Goal: Connect with others: Connect with others

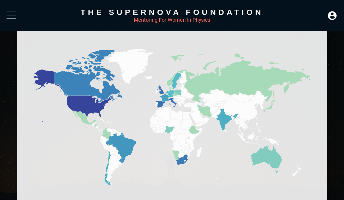
scroll to position [315, 0]
click at [160, 104] on icon at bounding box center [160, 104] width 9 height 7
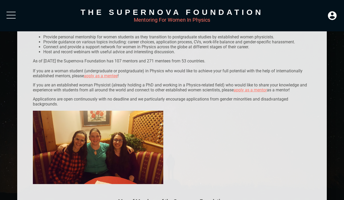
scroll to position [93, 0]
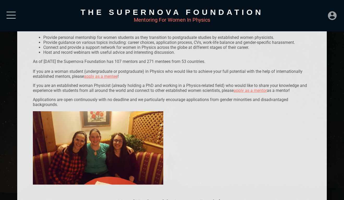
click at [331, 14] on icon at bounding box center [332, 15] width 10 height 10
click at [318, 14] on div "LOGIN" at bounding box center [314, 14] width 17 height 10
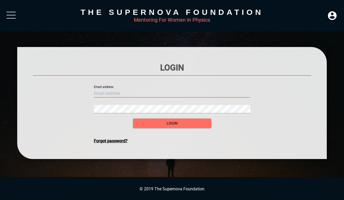
click at [185, 90] on input "text" at bounding box center [172, 93] width 156 height 8
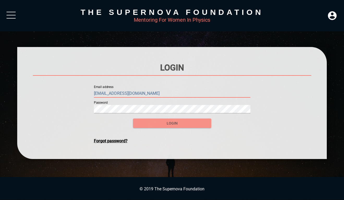
type input "[EMAIL_ADDRESS][DOMAIN_NAME]"
click at [184, 123] on span "login" at bounding box center [172, 123] width 70 height 7
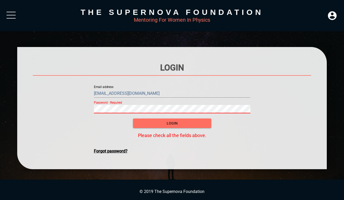
click at [120, 150] on div "Forgot password?" at bounding box center [172, 150] width 156 height 5
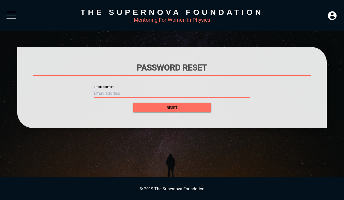
click at [139, 92] on input "text" at bounding box center [172, 93] width 156 height 8
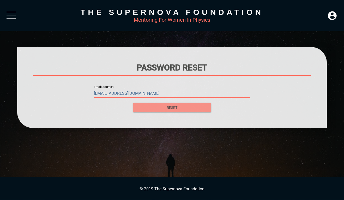
type input "[EMAIL_ADDRESS][DOMAIN_NAME]"
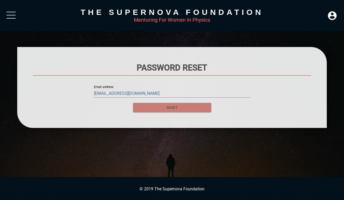
click at [164, 106] on span "Reset" at bounding box center [172, 107] width 70 height 7
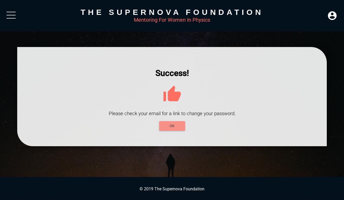
click at [177, 127] on span "OK" at bounding box center [172, 126] width 18 height 7
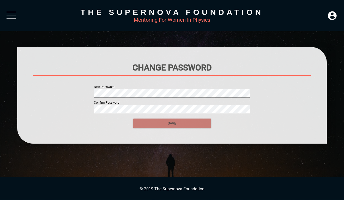
click at [152, 123] on span "SAVE" at bounding box center [172, 123] width 70 height 7
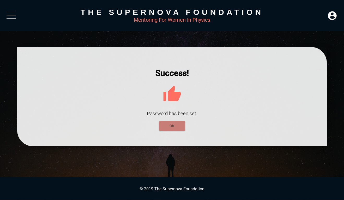
click at [178, 126] on span "OK" at bounding box center [172, 126] width 18 height 7
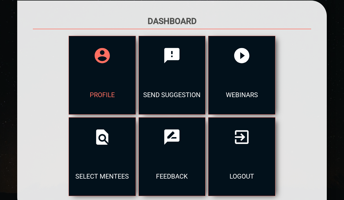
scroll to position [49, 0]
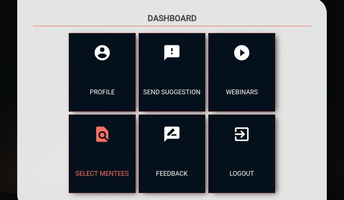
click at [136, 114] on div at bounding box center [102, 133] width 67 height 39
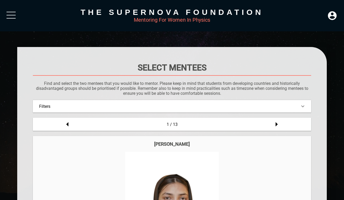
click at [14, 18] on div at bounding box center [11, 18] width 9 height 1
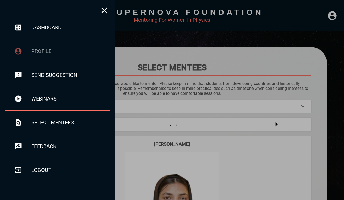
click at [40, 46] on div "profile" at bounding box center [57, 51] width 104 height 24
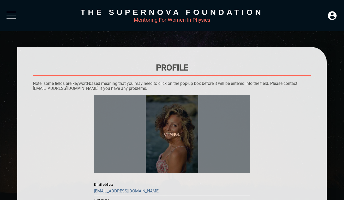
click at [175, 132] on span "CHANGE" at bounding box center [172, 134] width 156 height 78
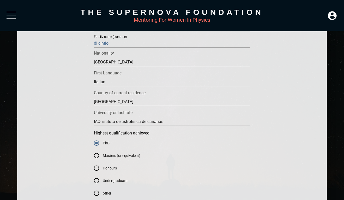
scroll to position [177, 0]
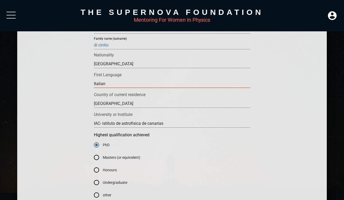
click at [186, 86] on input "Italian" at bounding box center [172, 84] width 156 height 8
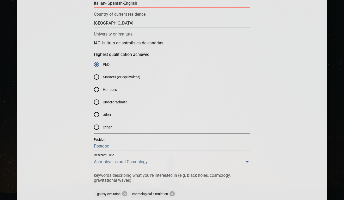
scroll to position [258, 0]
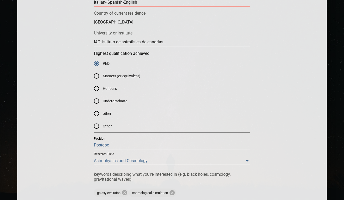
type input "Italian- Spanish-English"
click at [113, 145] on input "Postdoc" at bounding box center [172, 145] width 156 height 8
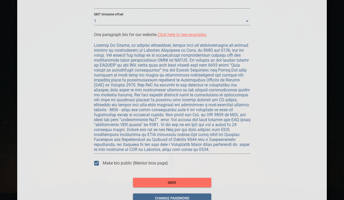
scroll to position [458, 0]
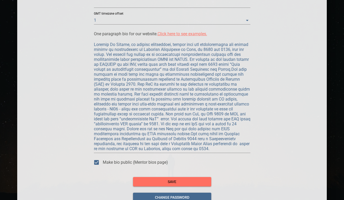
type input "Professor"
click at [156, 151] on div at bounding box center [172, 96] width 156 height 112
drag, startPoint x: 107, startPoint y: 54, endPoint x: 163, endPoint y: 45, distance: 57.3
click at [163, 45] on textarea at bounding box center [172, 96] width 156 height 109
click at [174, 121] on textarea at bounding box center [172, 96] width 156 height 109
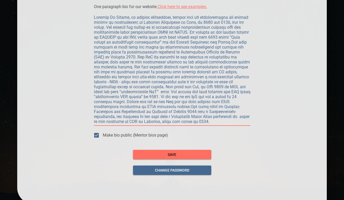
scroll to position [486, 0]
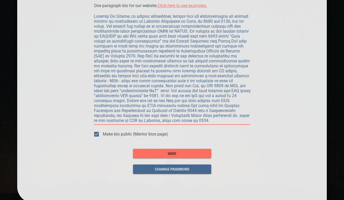
click at [174, 121] on textarea at bounding box center [172, 68] width 156 height 109
type textarea "Loremip Do Sitame, co adipisc elitseddoei, tempor inci utl etdoloremagna ali en…"
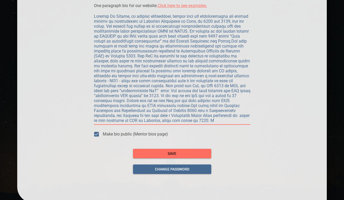
type textarea "Loremip Do Sitame, co adipisc elitseddoei, tempor inci utl etdoloremagna ali en…"
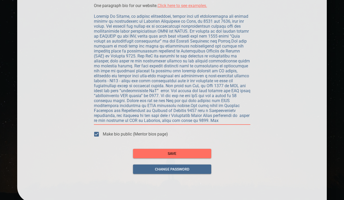
type textarea "Loremip Do Sitame, co adipisc elitseddoei, tempor inci utl etdoloremagna ali en…"
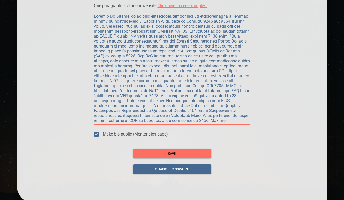
type textarea "Loremip Do Sitame, co adipisc elitseddoei, tempor inci utl etdoloremagna ali en…"
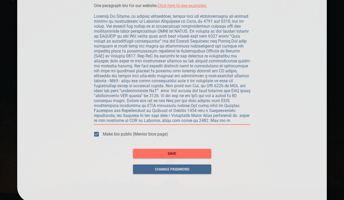
type textarea "Loremip Do Sitame, co adipisc elitseddoei, tempor inci utl etdoloremagna ali en…"
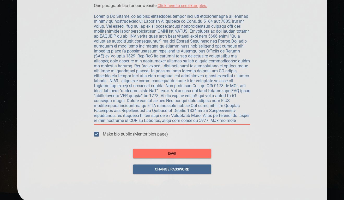
type textarea "Loremip Do Sitame, co adipisc elitseddoei, tempor inci utl etdoloremagna ali en…"
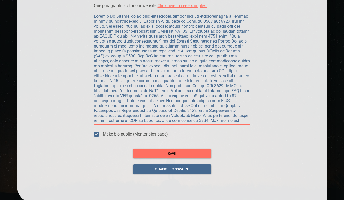
type textarea "Loremip Do Sitame, co adipisc elitseddoei, tempor inci utl etdoloremagna ali en…"
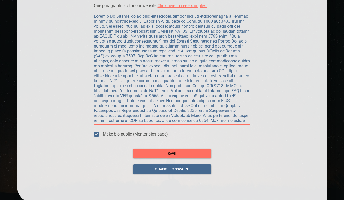
type textarea "Loremip Do Sitame, co adipisc elitseddoei, tempor inci utl etdoloremagna ali en…"
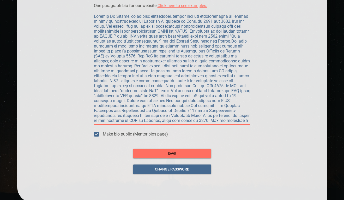
type textarea "Loremip Do Sitame, co adipisc elitseddoei, tempor inci utl etdoloremagna ali en…"
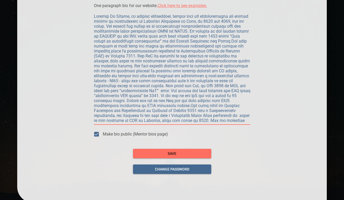
type textarea "Loremip Do Sitame, co adipisc elitseddoei, tempor inci utl etdoloremagna ali en…"
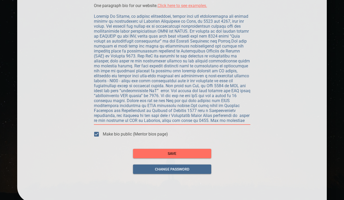
type textarea "Loremip Do Sitame, co adipisc elitseddoei, tempor inci utl etdoloremagna ali en…"
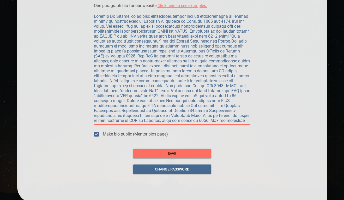
type textarea "Loremip Do Sitame, co adipisc elitseddoei, tempor inci utl etdoloremagna ali en…"
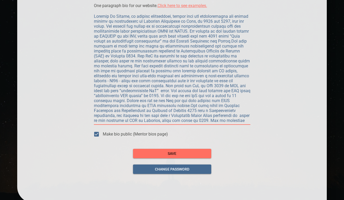
type textarea "Loremip Do Sitame, co adipisc elitseddoei, tempor inci utl etdoloremagna ali en…"
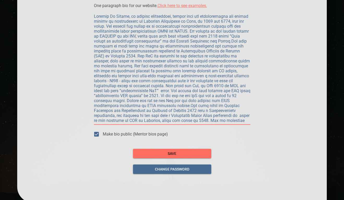
type textarea "Loremip Do Sitame, co adipisc elitseddoei, tempor inci utl etdoloremagna ali en…"
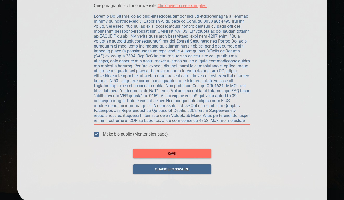
type textarea "Loremip Do Sitame, co adipisc elitseddoei, tempor inci utl etdoloremagna ali en…"
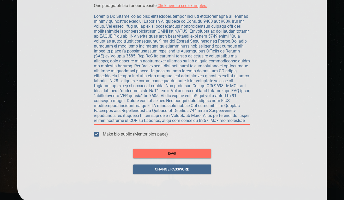
type textarea "Loremip Do Sitame, co adipisc elitseddoei, tempor inci utl etdoloremagna ali en…"
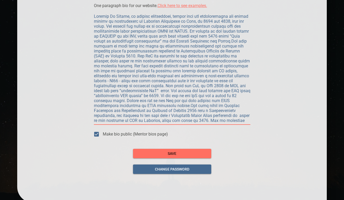
type textarea "Loremip Do Sitame, co adipisc elitseddoei, tempor inci utl etdoloremagna ali en…"
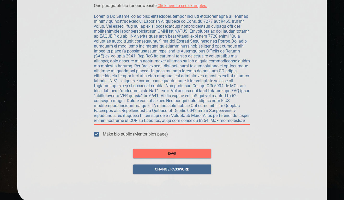
type textarea "Loremip Do Sitame, co adipisc elitseddoei, tempor inci utl etdoloremagna ali en…"
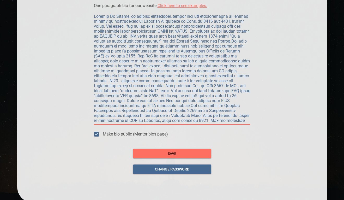
type textarea "Loremip Do Sitame, co adipisc elitseddoei, tempor inci utl etdoloremagna ali en…"
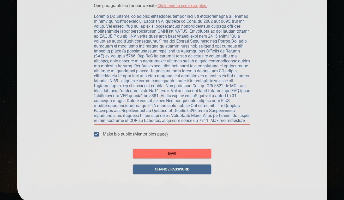
type textarea "Loremip Do Sitame, co adipisc elitseddoei, tempor inci utl etdoloremagna ali en…"
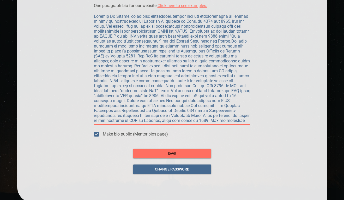
type textarea "Loremip Do Sitame, co adipisc elitseddoei, tempor inci utl etdoloremagna ali en…"
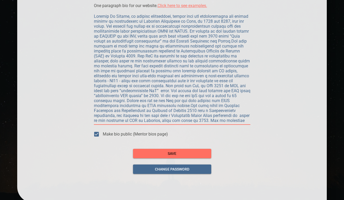
type textarea "Loremip Do Sitame, co adipisc elitseddoei, tempor inci utl etdoloremagna ali en…"
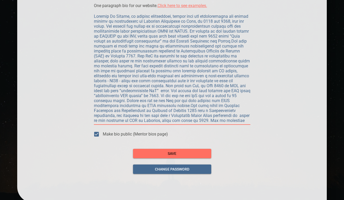
type textarea "Loremip Do Sitame, co adipisc elitseddoei, tempor inci utl etdoloremagna ali en…"
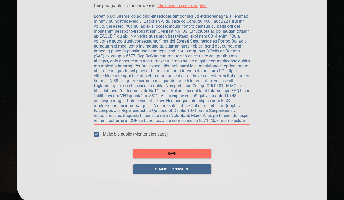
type textarea "Loremip Do Sitame, co adipisc elitseddoei, tempor inci utl etdoloremagna ali en…"
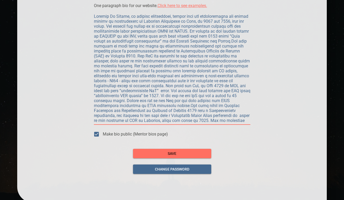
type textarea "Loremip Do Sitame, co adipisc elitseddoei, tempor inci utl etdoloremagna ali en…"
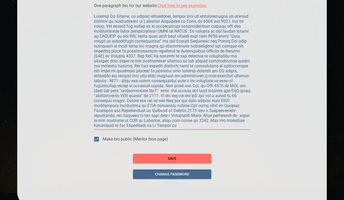
type textarea "Loremip Do Sitame, co adipisc elitseddoei, tempor inci utl etdoloremagna ali en…"
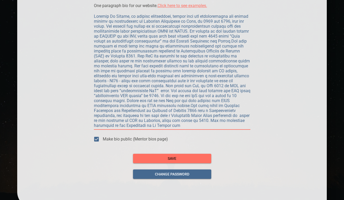
type textarea "Loremip Do Sitame, co adipisc elitseddoei, tempor inci utl etdoloremagna ali en…"
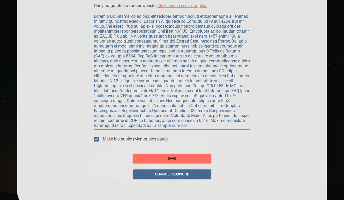
type textarea "Loremip Do Sitame, co adipisc elitseddoei, tempor inci utl etdoloremagna ali en…"
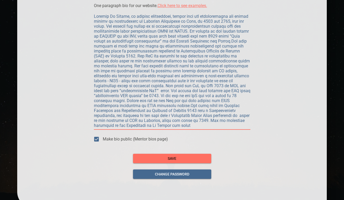
type textarea "Loremip Do Sitame, co adipisc elitseddoei, tempor inci utl etdoloremagna ali en…"
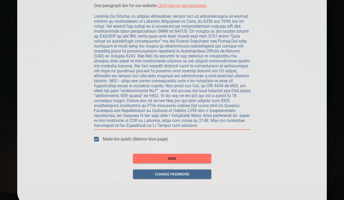
type textarea "Loremip Do Sitame, co adipisc elitseddoei, tempor inci utl etdoloremagna ali en…"
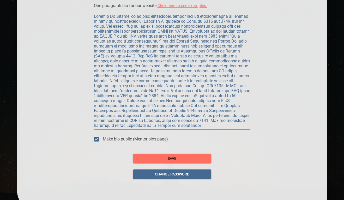
type textarea "Loremip Do Sitame, co adipisc elitseddoei, tempor inci utl etdoloremagna ali en…"
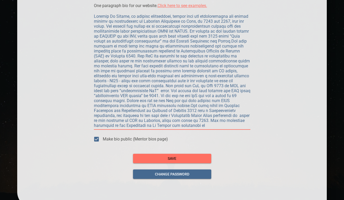
type textarea "Loremip Do Sitame, co adipisc elitseddoei, tempor inci utl etdoloremagna ali en…"
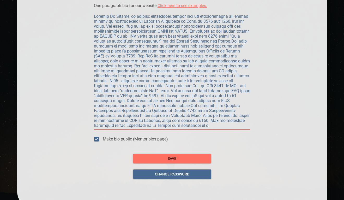
type textarea "Loremip Do Sitame, co adipisc elitseddoei, tempor inci utl etdoloremagna ali en…"
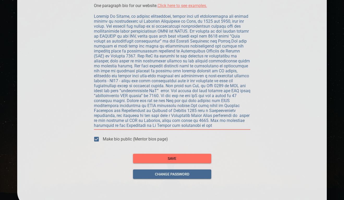
type textarea "Loremip Do Sitame, co adipisc elitseddoei, tempor inci utl etdoloremagna ali en…"
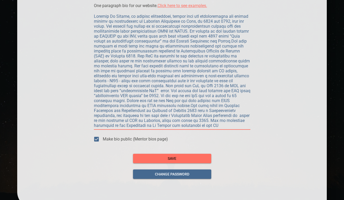
type textarea "Loremip Do Sitame, co adipisc elitseddoei, tempor inci utl etdoloremagna ali en…"
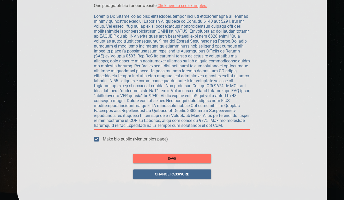
type textarea "Loremip Do Sitame, co adipisc elitseddoei, tempor inci utl etdoloremagna ali en…"
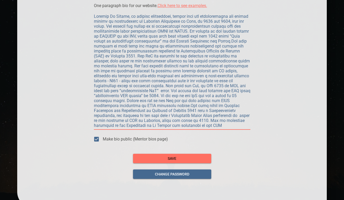
type textarea "Loremip Do Sitame, co adipisc elitseddoei, tempor inci utl etdoloremagna ali en…"
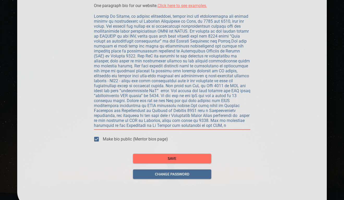
type textarea "Loremip Do Sitame, co adipisc elitseddoei, tempor inci utl etdoloremagna ali en…"
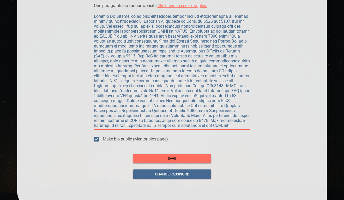
type textarea "Loremip Do Sitame, co adipisc elitseddoei, tempor inci utl etdoloremagna ali en…"
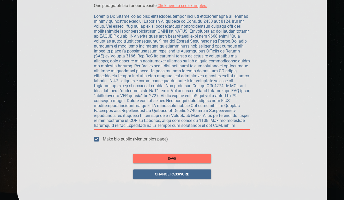
type textarea "Loremip Do Sitame, co adipisc elitseddoei, tempor inci utl etdoloremagna ali en…"
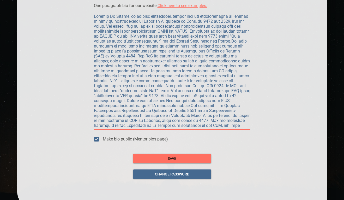
type textarea "Loremip Do Sitame, co adipisc elitseddoei, tempor inci utl etdoloremagna ali en…"
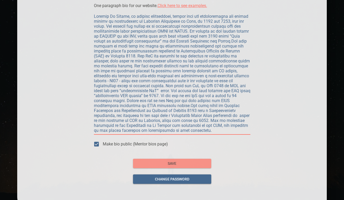
click at [200, 166] on span "save" at bounding box center [172, 163] width 70 height 7
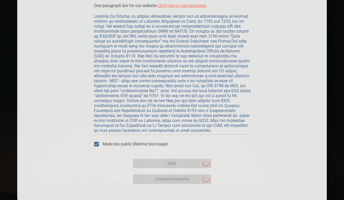
scroll to position [0, 0]
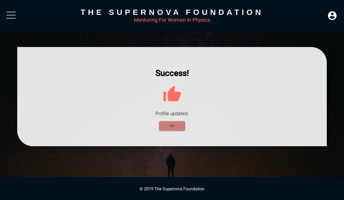
click at [179, 124] on span "OK" at bounding box center [172, 126] width 18 height 7
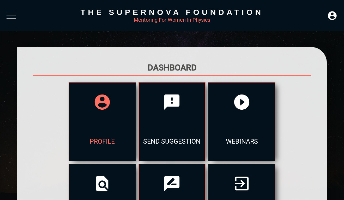
click at [69, 121] on div "profile" at bounding box center [102, 140] width 67 height 39
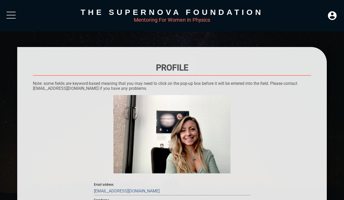
click at [11, 16] on div at bounding box center [11, 16] width 9 height 9
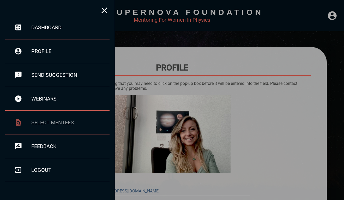
click at [60, 122] on div "select mentees" at bounding box center [70, 122] width 78 height 6
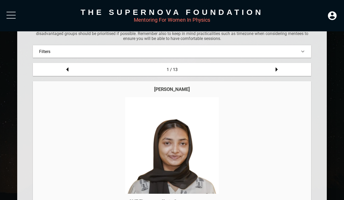
scroll to position [54, 0]
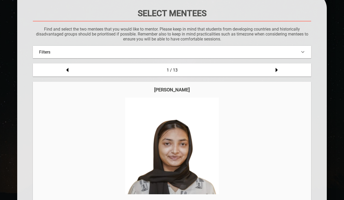
click at [131, 51] on div "Filters" at bounding box center [172, 52] width 266 height 5
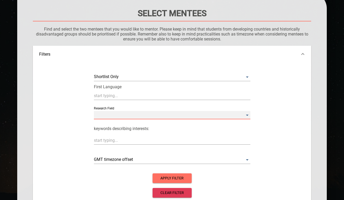
click at [173, 117] on Field "​" at bounding box center [172, 115] width 156 height 8
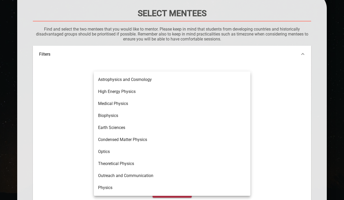
click at [145, 78] on li "Astrophysics and Cosmology" at bounding box center [172, 80] width 156 height 12
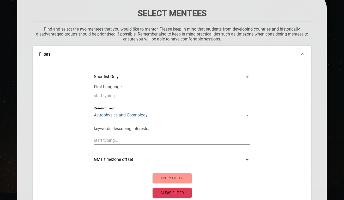
click at [184, 179] on span "apply filter" at bounding box center [172, 178] width 31 height 7
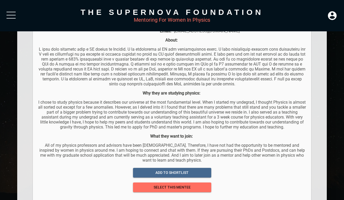
scroll to position [290, 0]
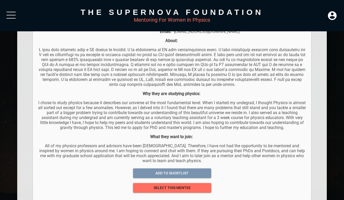
click at [202, 174] on span "add to shortlist" at bounding box center [172, 173] width 70 height 7
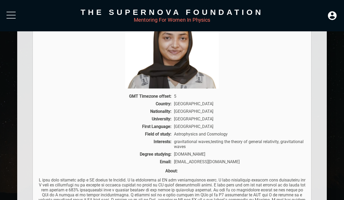
scroll to position [83, 0]
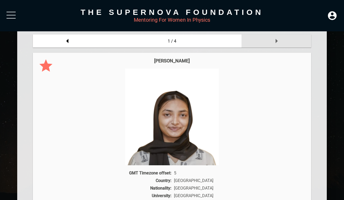
click at [273, 39] on icon at bounding box center [276, 41] width 10 height 10
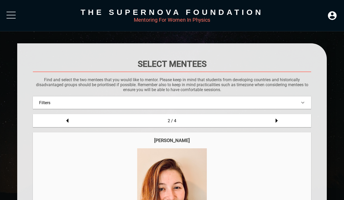
scroll to position [0, 0]
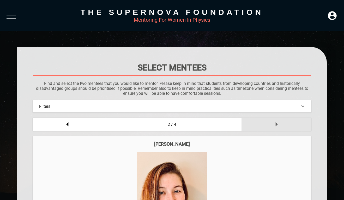
click at [277, 122] on icon at bounding box center [276, 124] width 10 height 10
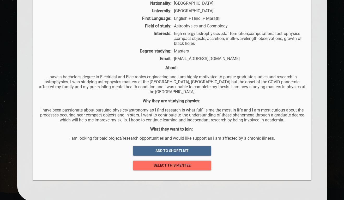
scroll to position [269, 0]
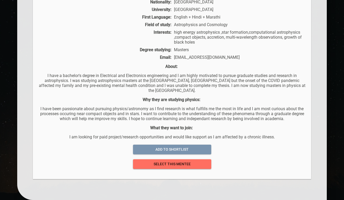
click at [202, 150] on span "add to shortlist" at bounding box center [172, 149] width 70 height 7
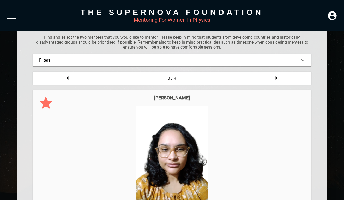
scroll to position [37, 0]
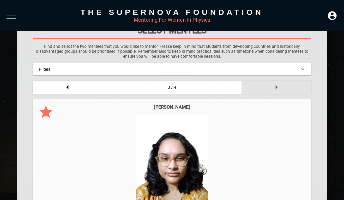
click at [276, 86] on icon at bounding box center [276, 87] width 2 height 4
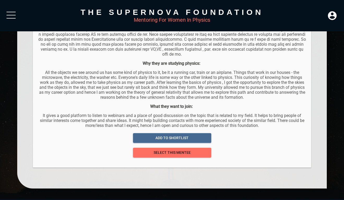
scroll to position [320, 0]
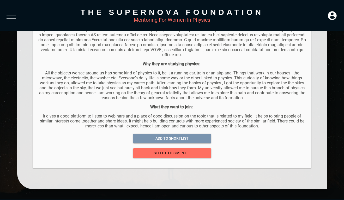
click at [196, 136] on span "add to shortlist" at bounding box center [172, 138] width 70 height 7
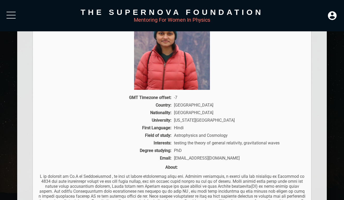
scroll to position [0, 0]
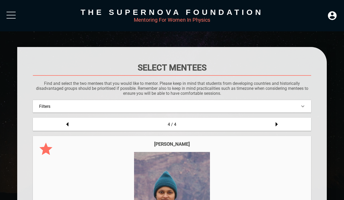
click at [248, 105] on div "Filters" at bounding box center [172, 106] width 266 height 5
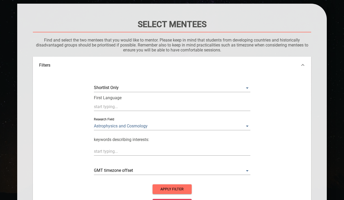
scroll to position [44, 0]
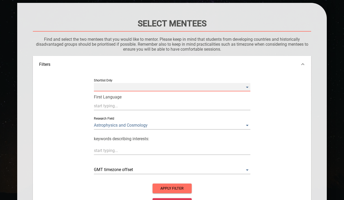
click at [161, 88] on Only "​" at bounding box center [172, 87] width 156 height 8
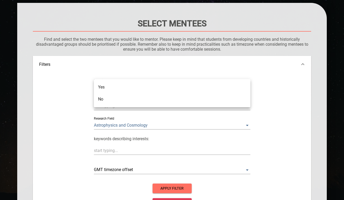
click at [182, 64] on div at bounding box center [172, 100] width 344 height 200
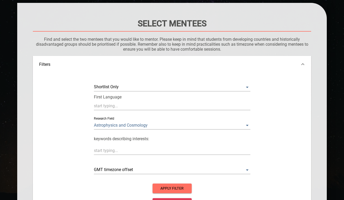
click at [297, 176] on div "Shortlist Only ​ First Language Research Field Astrophysics and Cosmology keywo…" at bounding box center [172, 145] width 278 height 146
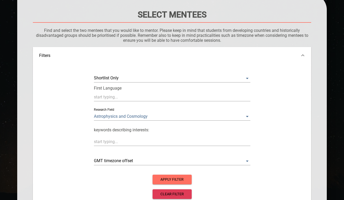
scroll to position [53, 0]
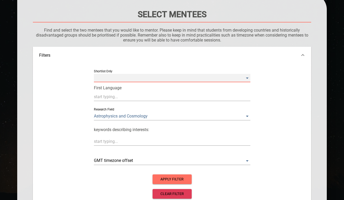
click at [248, 76] on Only "​" at bounding box center [172, 78] width 156 height 8
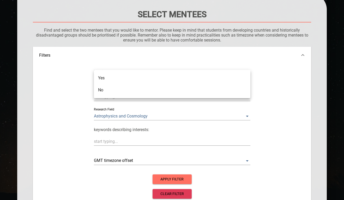
click at [218, 89] on li "No" at bounding box center [172, 90] width 156 height 12
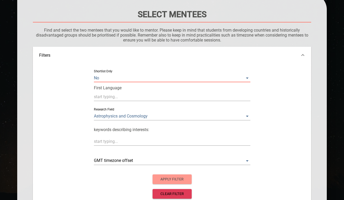
click at [184, 180] on span "apply filter" at bounding box center [172, 179] width 31 height 7
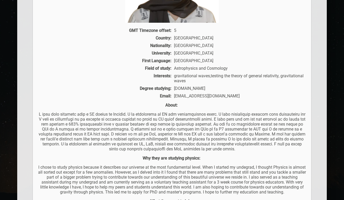
scroll to position [347, 0]
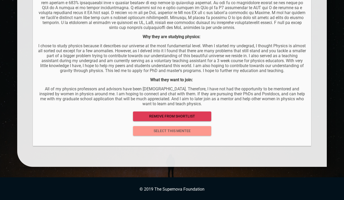
click at [197, 130] on span "select this mentee" at bounding box center [172, 130] width 70 height 7
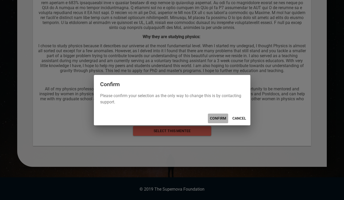
click at [216, 117] on span "CONFIRM" at bounding box center [218, 118] width 16 height 7
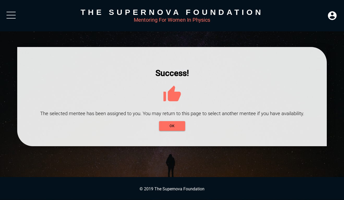
scroll to position [0, 0]
click at [184, 127] on button "OK" at bounding box center [172, 126] width 26 height 10
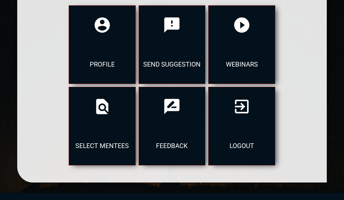
scroll to position [78, 0]
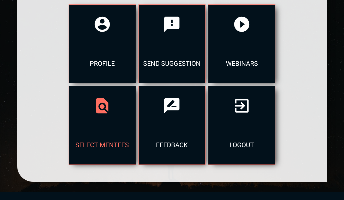
click at [136, 86] on div at bounding box center [102, 105] width 67 height 39
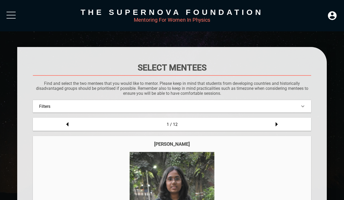
click at [193, 109] on div "Filters" at bounding box center [172, 106] width 278 height 13
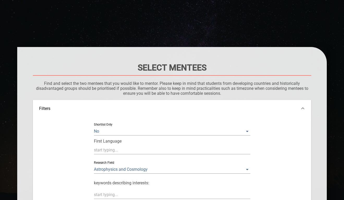
scroll to position [97, 0]
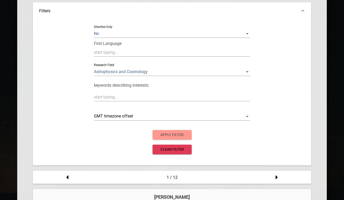
click at [181, 135] on span "apply filter" at bounding box center [172, 134] width 31 height 7
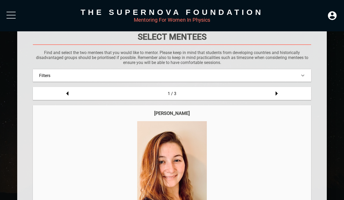
scroll to position [30, 0]
click at [207, 80] on div "Filters" at bounding box center [172, 76] width 278 height 13
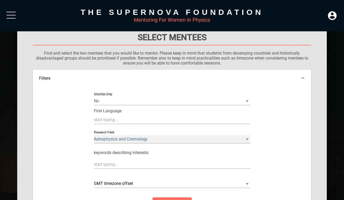
click at [207, 140] on Field "Astrophysics and Cosmology" at bounding box center [172, 139] width 156 height 8
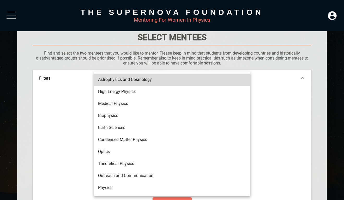
click at [307, 135] on div at bounding box center [172, 100] width 344 height 200
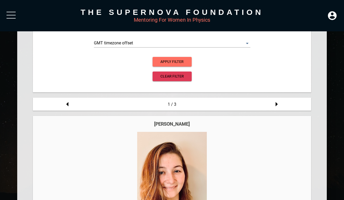
scroll to position [171, 0]
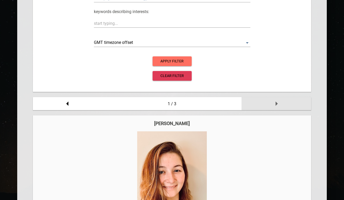
click at [276, 106] on icon at bounding box center [276, 103] width 10 height 10
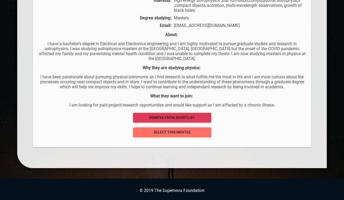
scroll to position [453, 0]
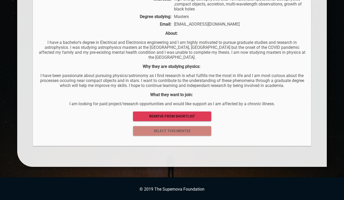
click at [187, 130] on span "select this mentee" at bounding box center [172, 130] width 70 height 7
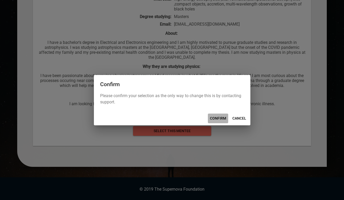
click at [217, 119] on span "CONFIRM" at bounding box center [218, 118] width 16 height 7
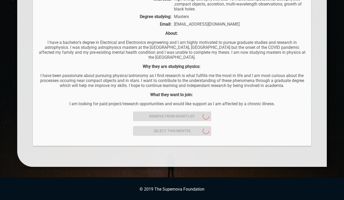
scroll to position [0, 0]
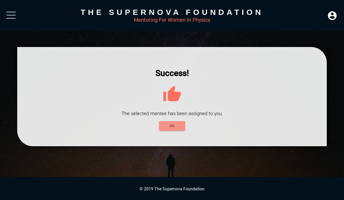
click at [173, 127] on span "OK" at bounding box center [172, 126] width 18 height 7
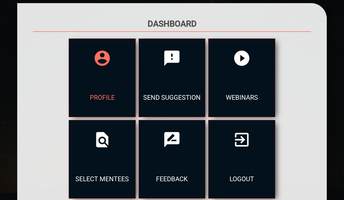
scroll to position [52, 0]
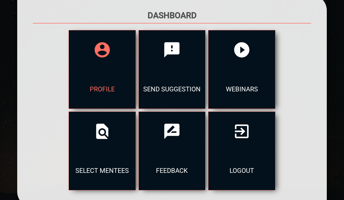
click at [77, 91] on div "profile" at bounding box center [102, 88] width 67 height 39
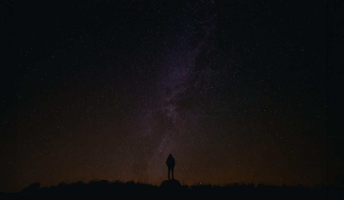
scroll to position [532, 0]
